Goal: Task Accomplishment & Management: Manage account settings

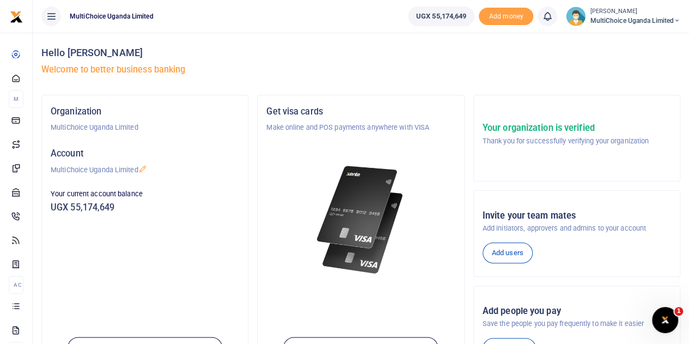
click at [671, 17] on span "MultiChoice Uganda Limited" at bounding box center [635, 21] width 90 height 10
click at [663, 37] on link "Switch accounts" at bounding box center [638, 39] width 86 height 15
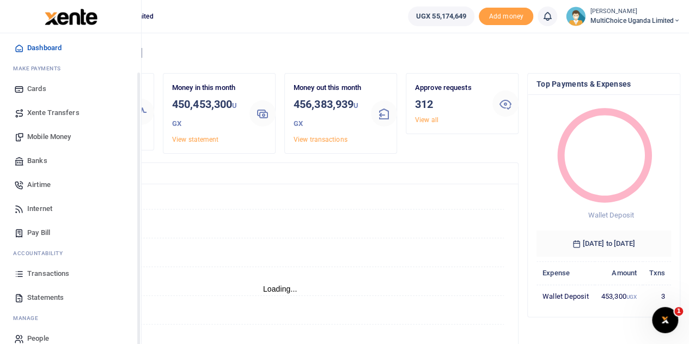
scroll to position [45, 0]
